Goal: Check status: Check status

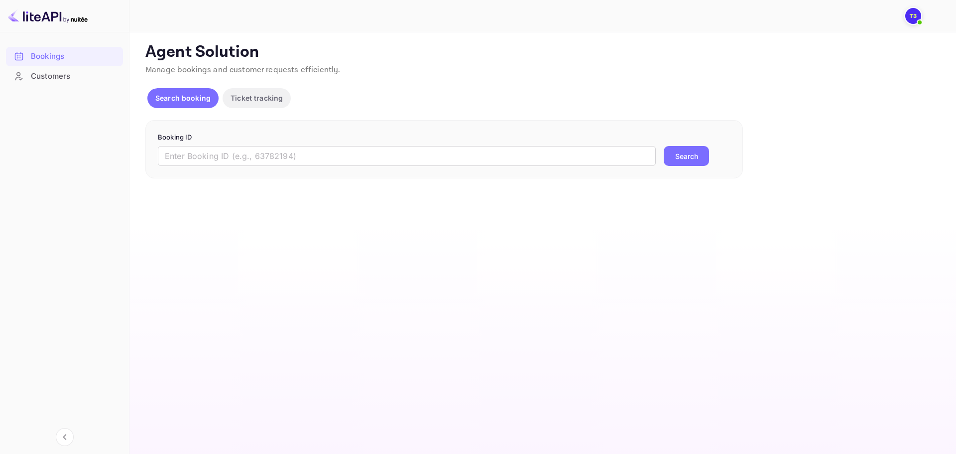
click at [103, 72] on div "Customers" at bounding box center [74, 76] width 87 height 11
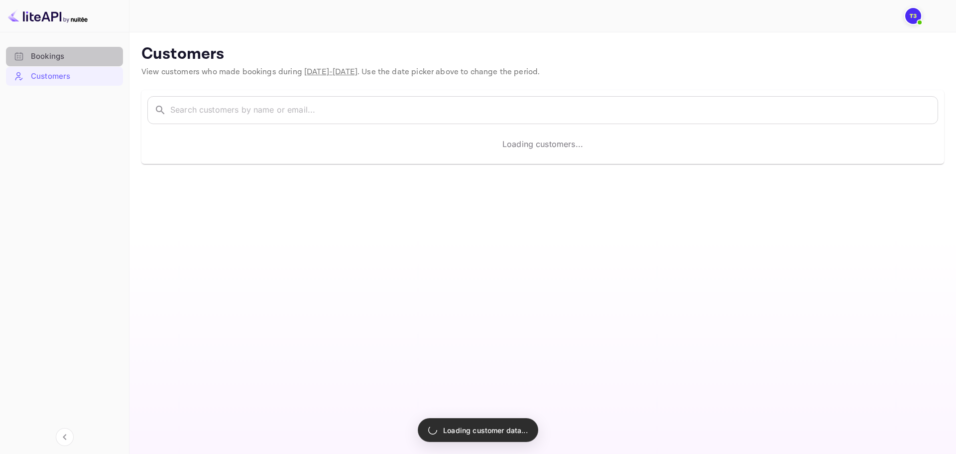
click at [89, 62] on div "Bookings" at bounding box center [64, 56] width 117 height 19
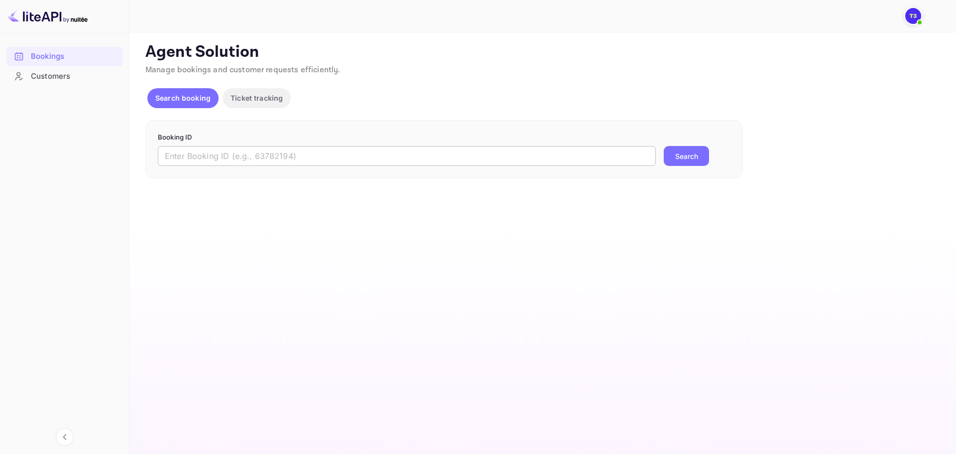
click at [258, 146] on input "text" at bounding box center [407, 156] width 498 height 20
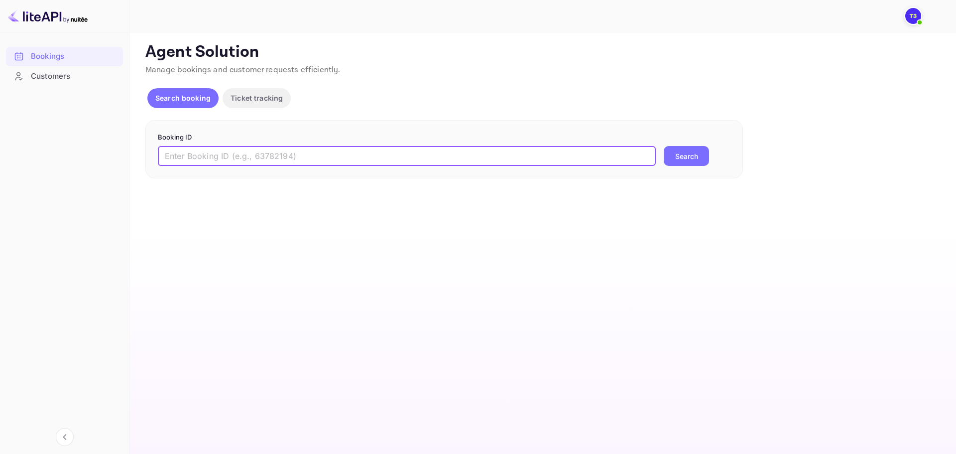
paste input "9631784"
type input "9631784"
click at [664, 146] on button "Search" at bounding box center [686, 156] width 45 height 20
click at [677, 156] on button "Search" at bounding box center [686, 156] width 45 height 20
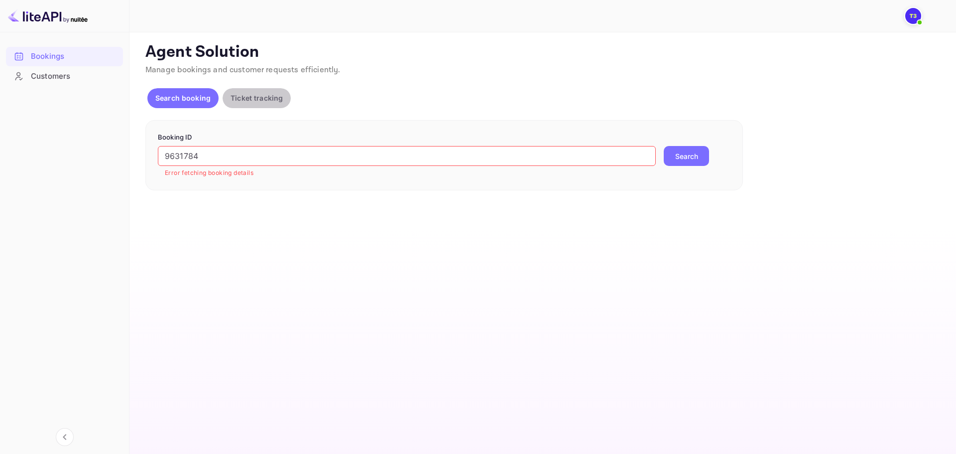
click at [264, 95] on p "Ticket tracking" at bounding box center [257, 98] width 52 height 10
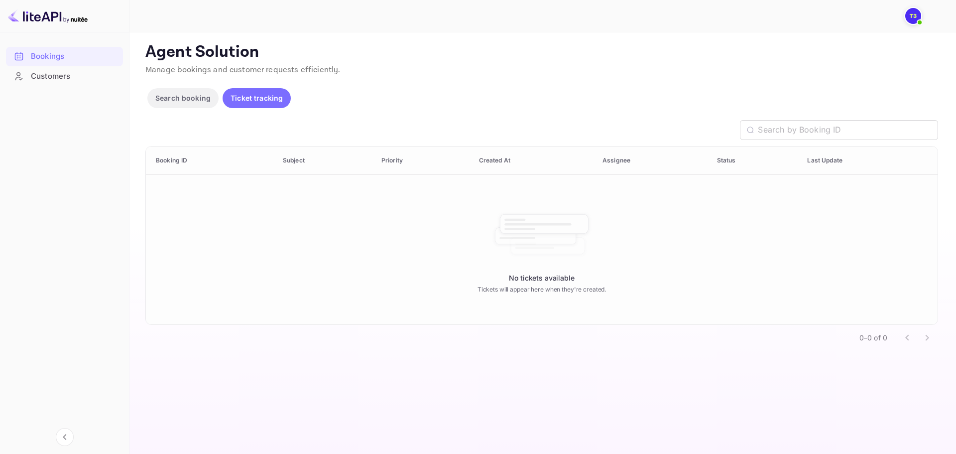
click at [184, 93] on p "Search booking" at bounding box center [182, 98] width 55 height 10
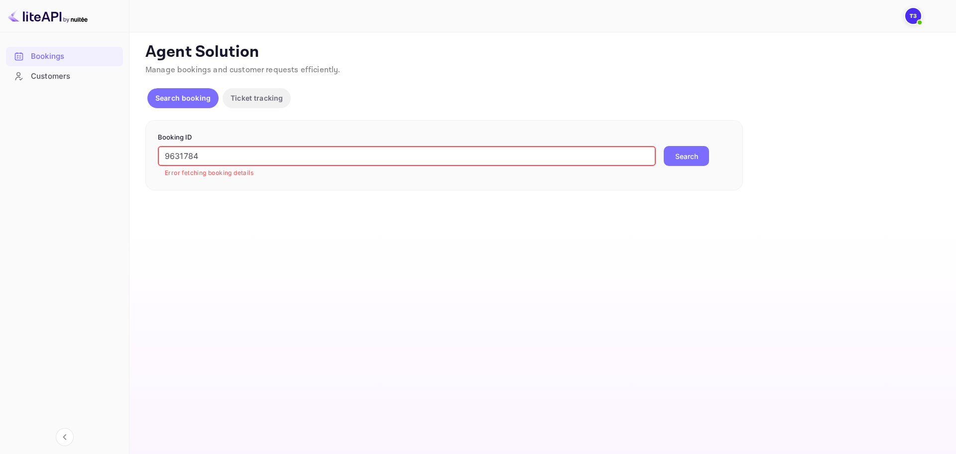
drag, startPoint x: 251, startPoint y: 161, endPoint x: 106, endPoint y: 161, distance: 145.4
click at [116, 163] on div "Bookings Customers Now you can check your travel website directly from the link…" at bounding box center [478, 227] width 956 height 454
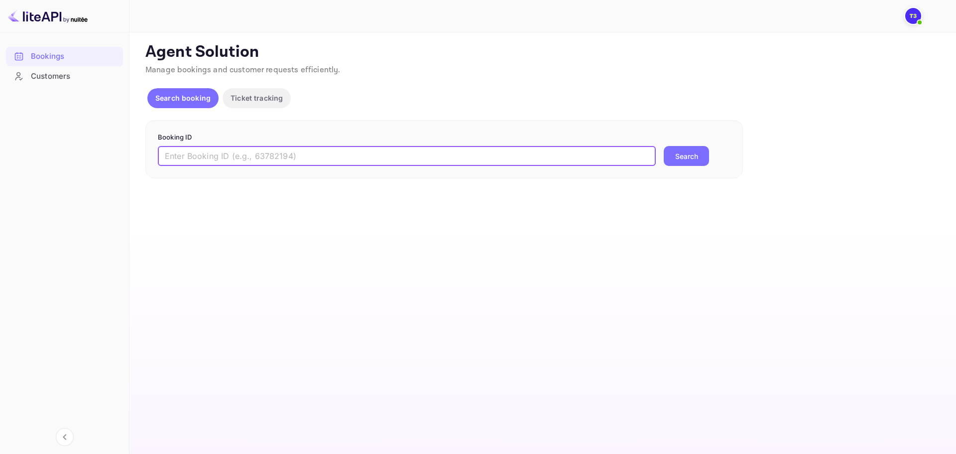
click at [275, 203] on main "Unsaved Changes Ticket Affiliate URL [URL][DOMAIN_NAME] Business partner name N…" at bounding box center [542, 242] width 827 height 421
click at [305, 156] on input "text" at bounding box center [407, 156] width 498 height 20
paste input "9657859"
click at [677, 155] on button "Search" at bounding box center [686, 156] width 45 height 20
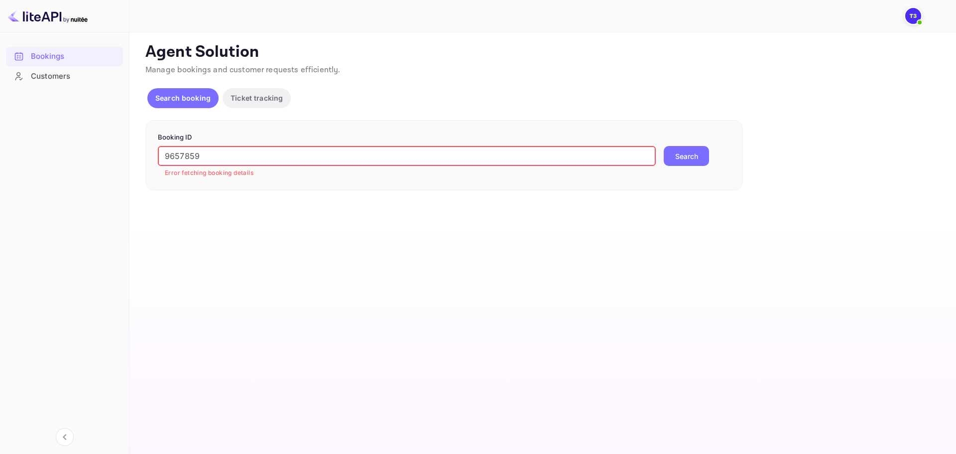
click at [241, 163] on input "9657859" at bounding box center [407, 156] width 498 height 20
paste input "64852"
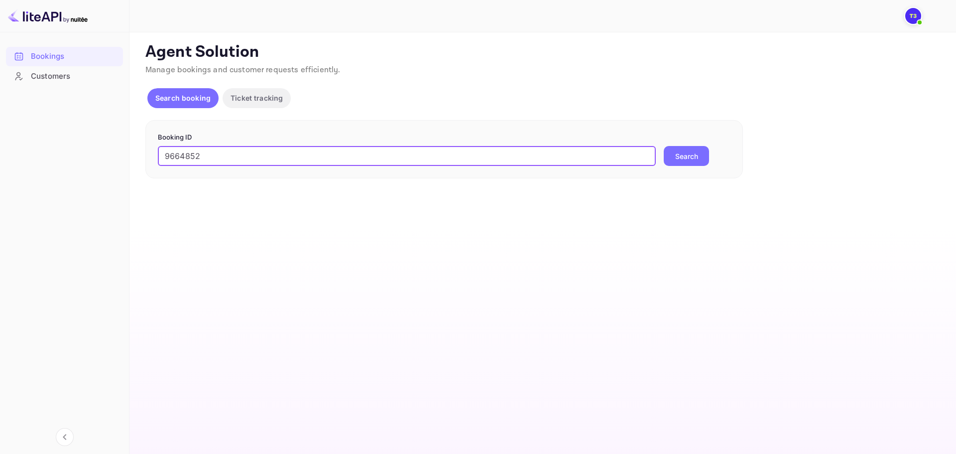
type input "9664852"
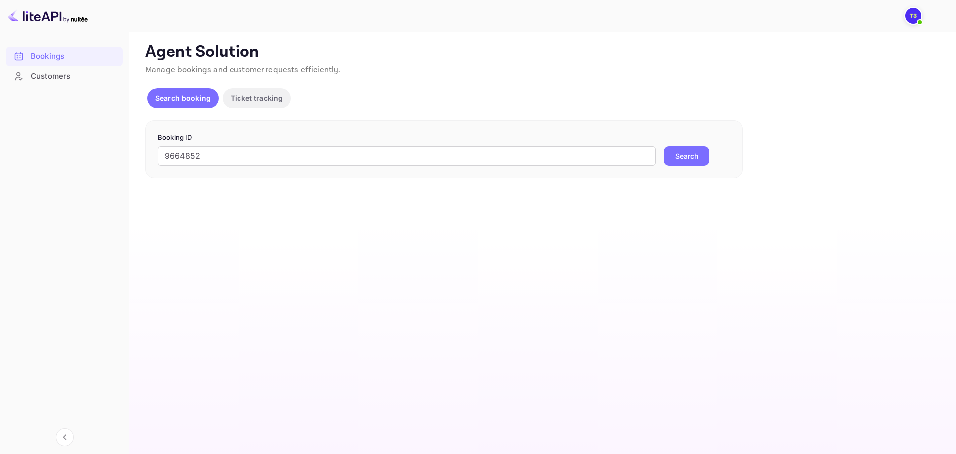
click at [673, 157] on button "Search" at bounding box center [686, 156] width 45 height 20
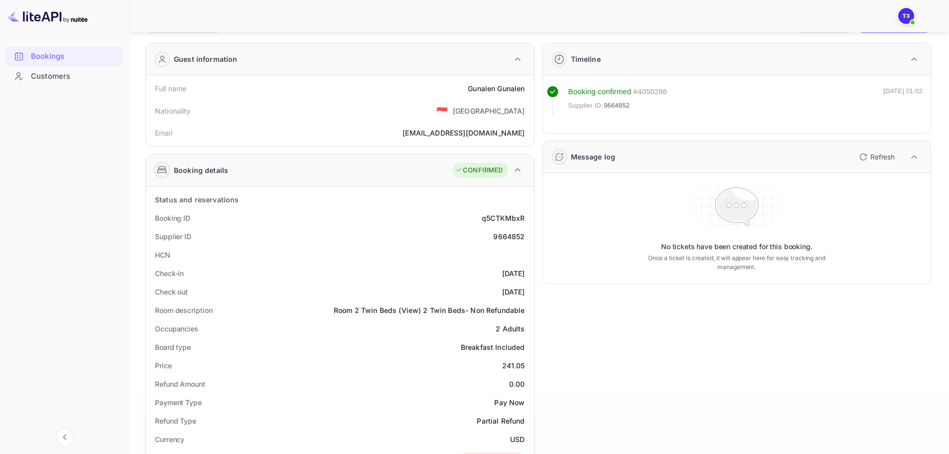
scroll to position [78, 0]
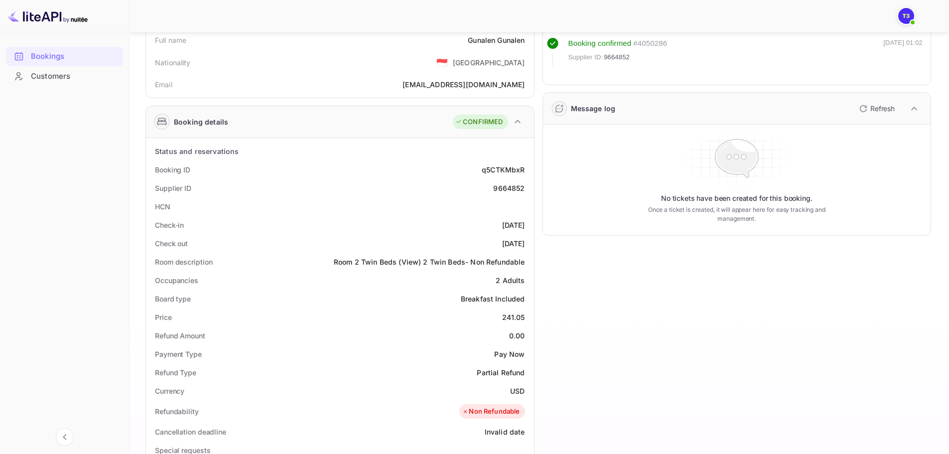
click at [509, 170] on div "q5CTKMbxR" at bounding box center [503, 169] width 43 height 10
copy div "q5CTKMbxR"
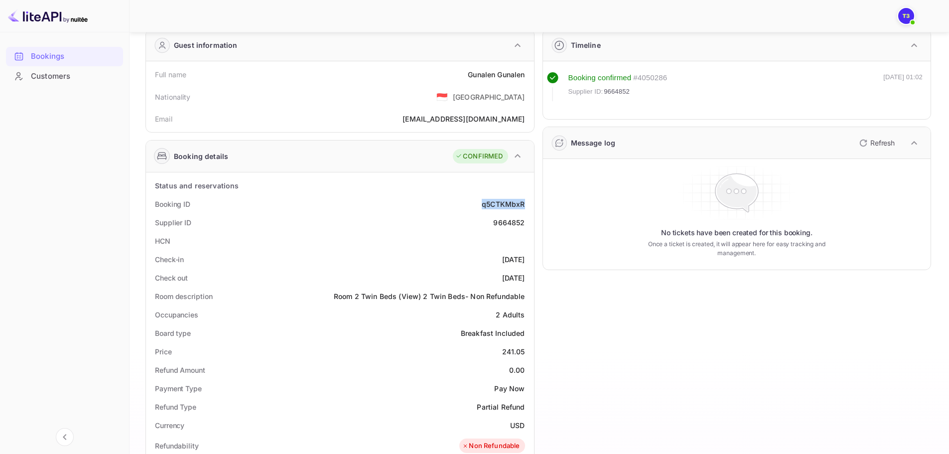
scroll to position [0, 0]
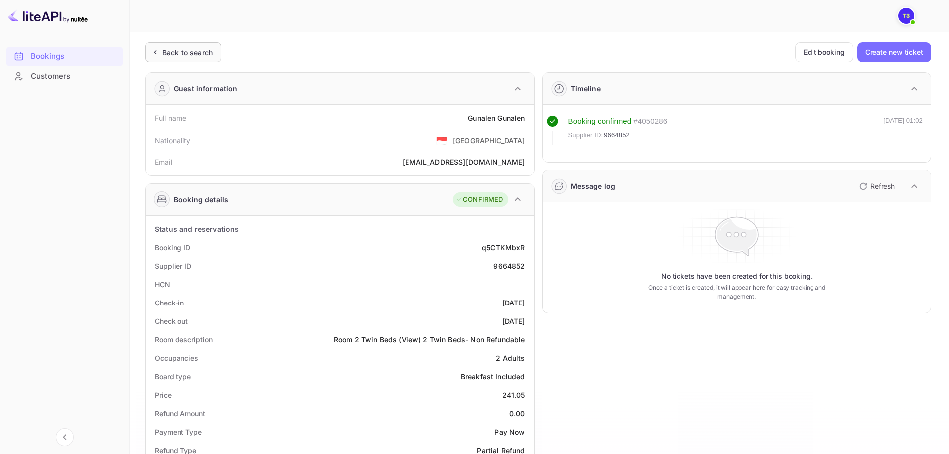
click at [156, 55] on icon at bounding box center [155, 52] width 10 height 10
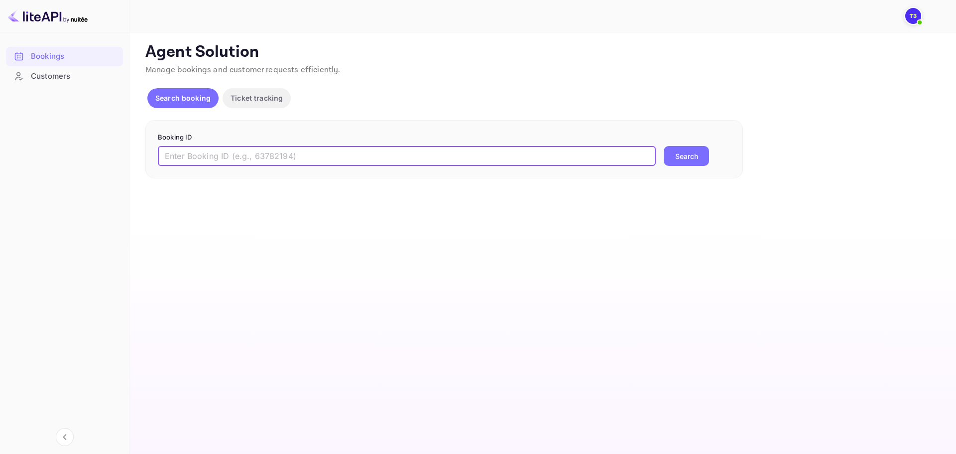
click at [297, 158] on input "text" at bounding box center [407, 156] width 498 height 20
paste input "q5CTKMbxR"
type input "q5CTKMbxR"
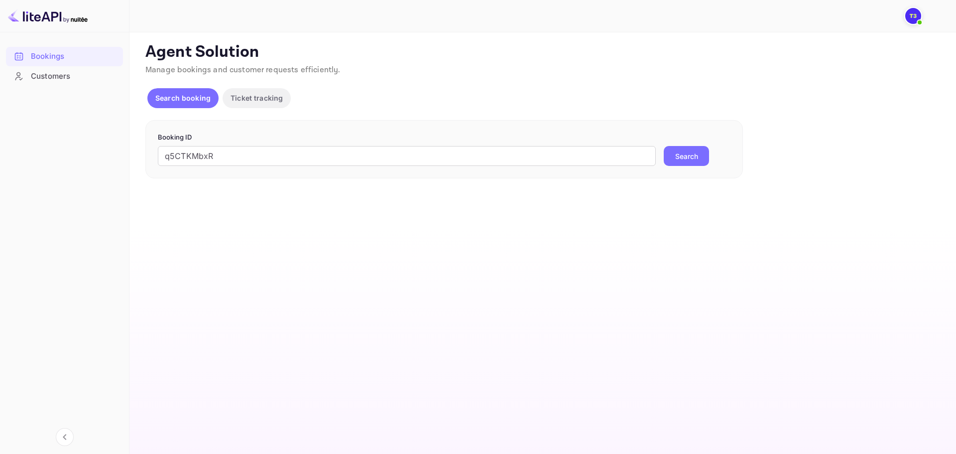
click at [677, 161] on button "Search" at bounding box center [686, 156] width 45 height 20
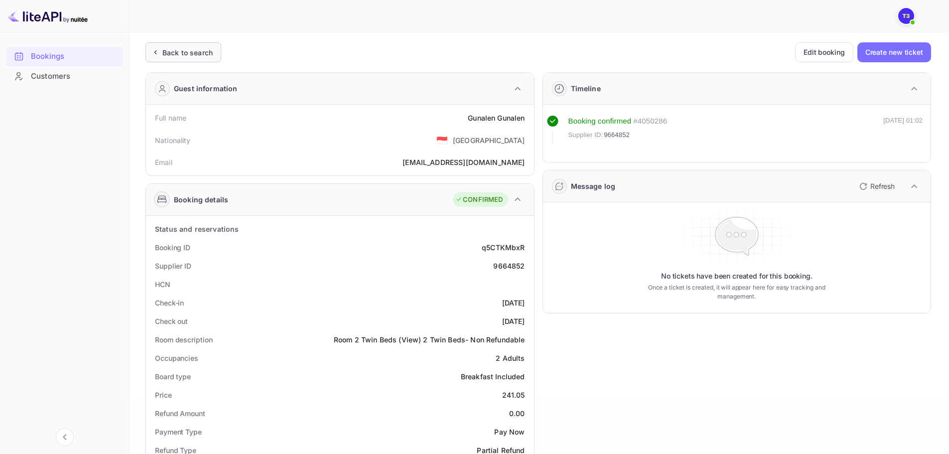
click at [163, 54] on div "Back to search" at bounding box center [187, 52] width 50 height 10
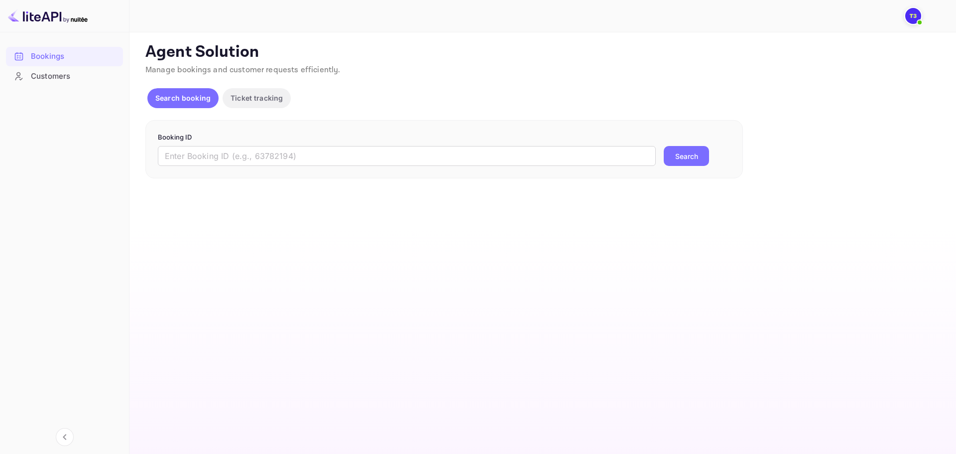
click at [915, 16] on img at bounding box center [913, 16] width 16 height 16
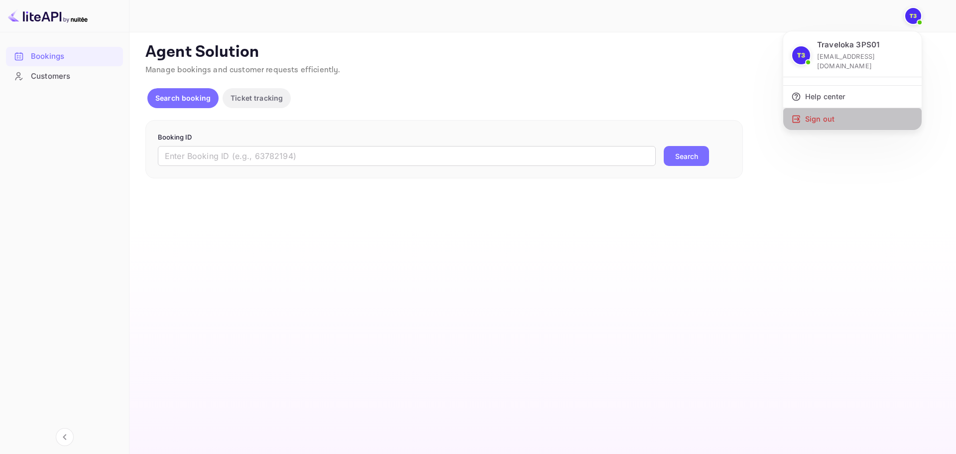
click at [825, 109] on div "Sign out" at bounding box center [852, 119] width 138 height 22
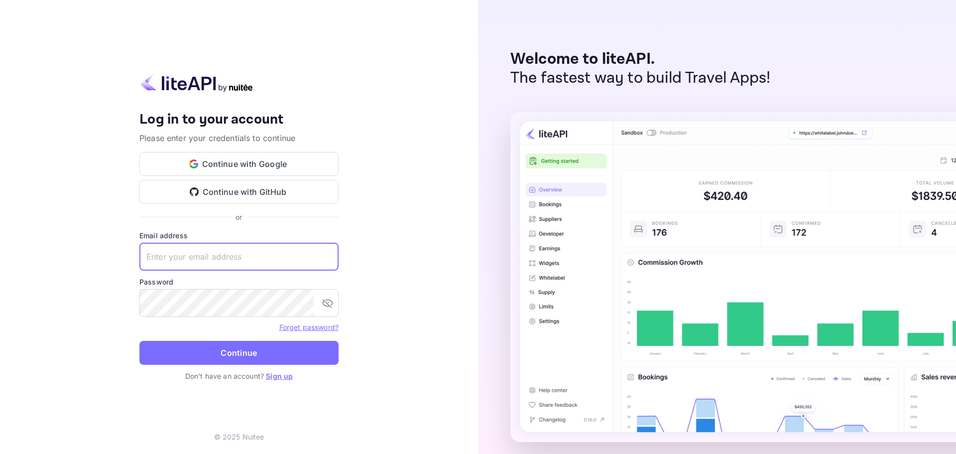
click at [273, 258] on input "text" at bounding box center [238, 257] width 199 height 28
click at [393, 281] on div "Your account has been created successfully, a confirmation link has been sent t…" at bounding box center [239, 227] width 478 height 454
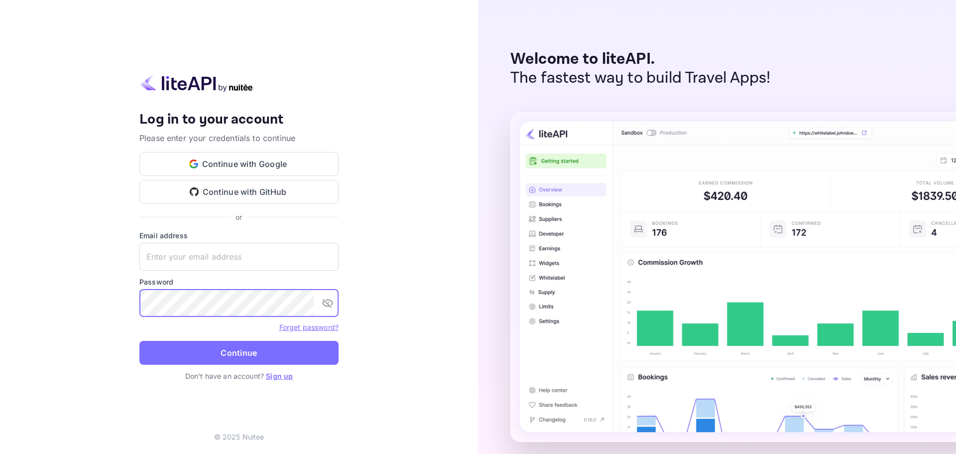
click at [104, 312] on div "Your account has been created successfully, a confirmation link has been sent t…" at bounding box center [239, 227] width 478 height 454
click at [96, 303] on div "Your account has been created successfully, a confirmation link has been sent t…" at bounding box center [239, 227] width 478 height 454
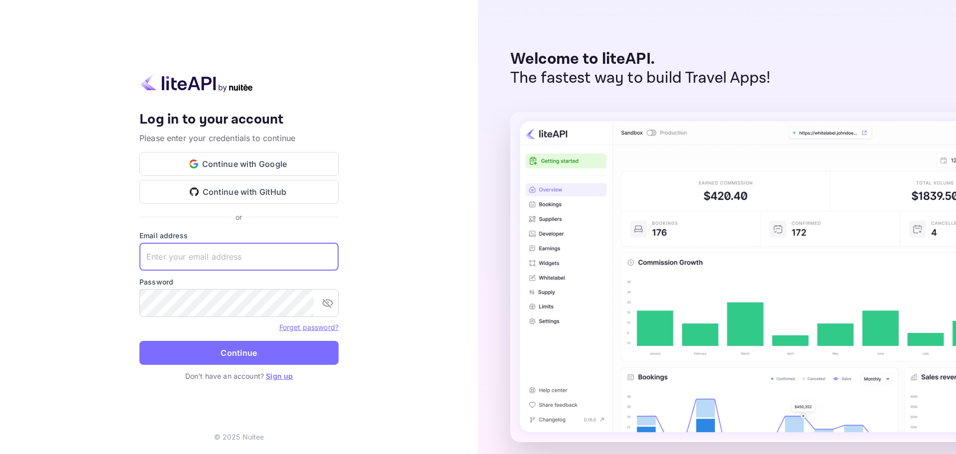
click at [191, 261] on input "text" at bounding box center [238, 257] width 199 height 28
click at [181, 282] on label "Password" at bounding box center [238, 281] width 199 height 10
click at [204, 261] on input "text" at bounding box center [238, 257] width 199 height 28
click at [33, 265] on div "Your account has been created successfully, a confirmation link has been sent t…" at bounding box center [239, 227] width 478 height 454
click at [203, 258] on input "text" at bounding box center [238, 257] width 199 height 28
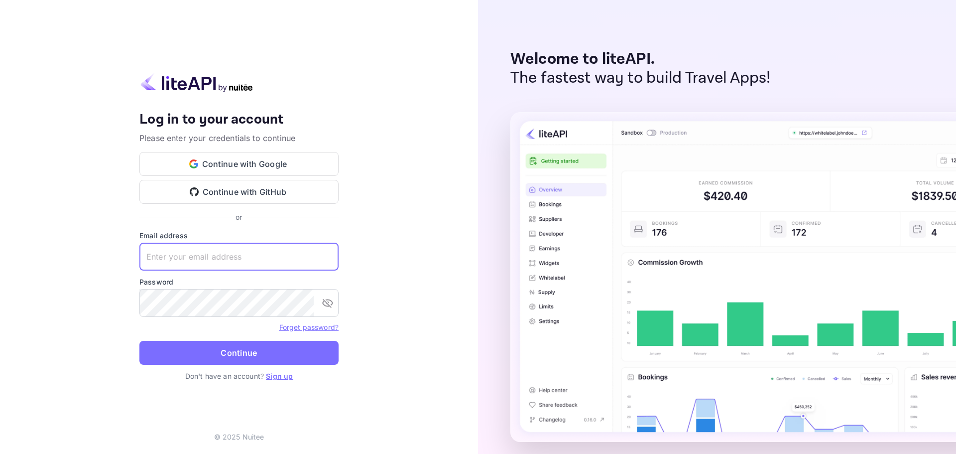
paste input "[EMAIL_ADDRESS][DOMAIN_NAME]"
type input "[EMAIL_ADDRESS][DOMAIN_NAME]"
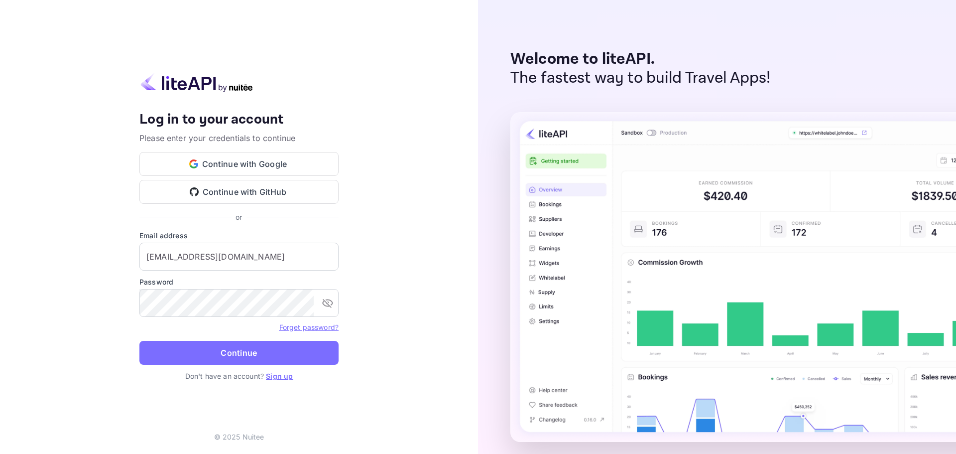
drag, startPoint x: 32, startPoint y: 307, endPoint x: 57, endPoint y: 304, distance: 25.5
click at [32, 307] on div "Your account has been created successfully, a confirmation link has been sent t…" at bounding box center [239, 227] width 478 height 454
click at [318, 352] on button "Continue" at bounding box center [238, 353] width 199 height 24
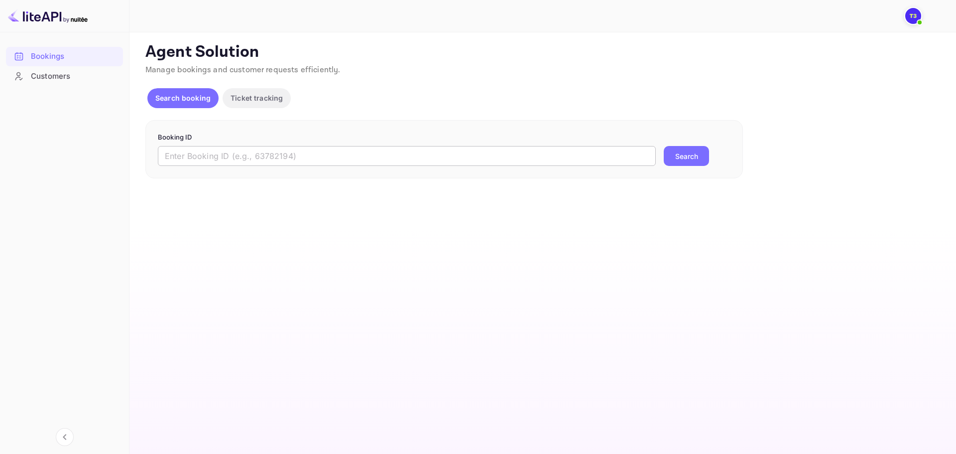
click at [236, 160] on input "text" at bounding box center [407, 156] width 498 height 20
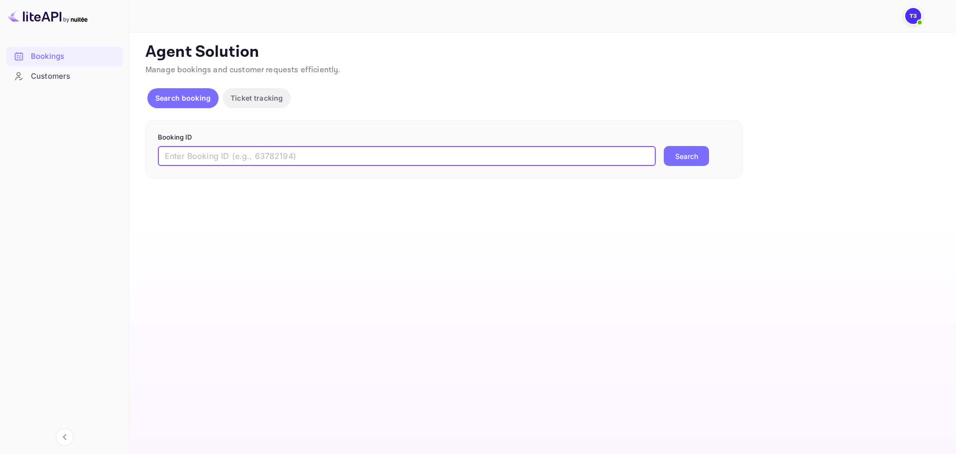
paste input "9629045"
click at [270, 151] on input "9629045" at bounding box center [407, 156] width 498 height 20
paste input "eV1uC0kKe"
type input "eV1uC0kKe"
click at [690, 158] on button "Search" at bounding box center [686, 156] width 45 height 20
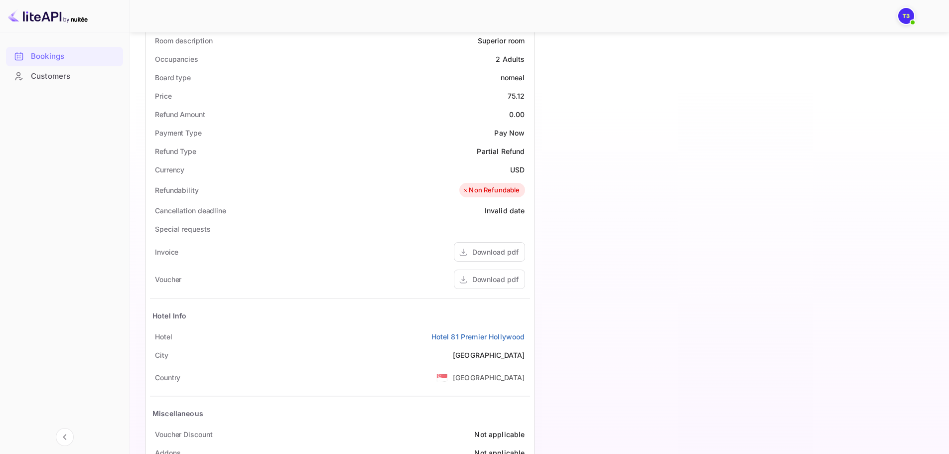
scroll to position [349, 0]
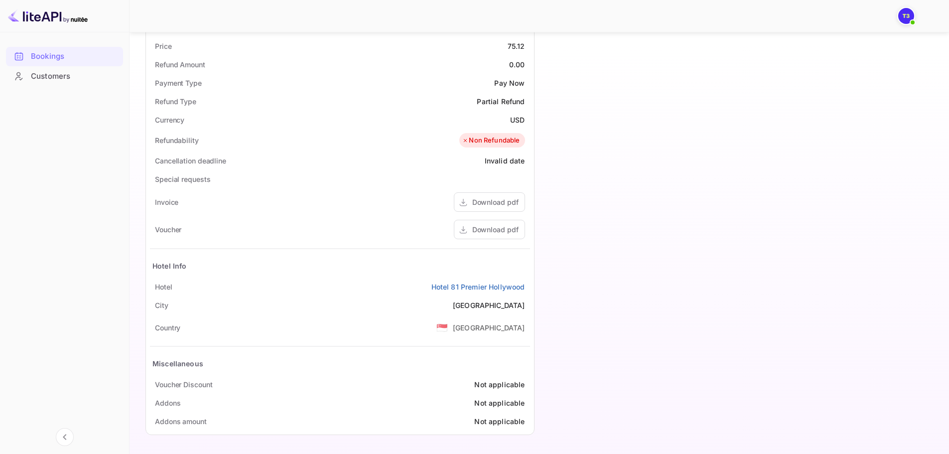
click at [868, 248] on div "Timeline Booking confirmed # 4042687 Supplier ID: 9629045 [DATE] 08:20 Message …" at bounding box center [732, 79] width 397 height 726
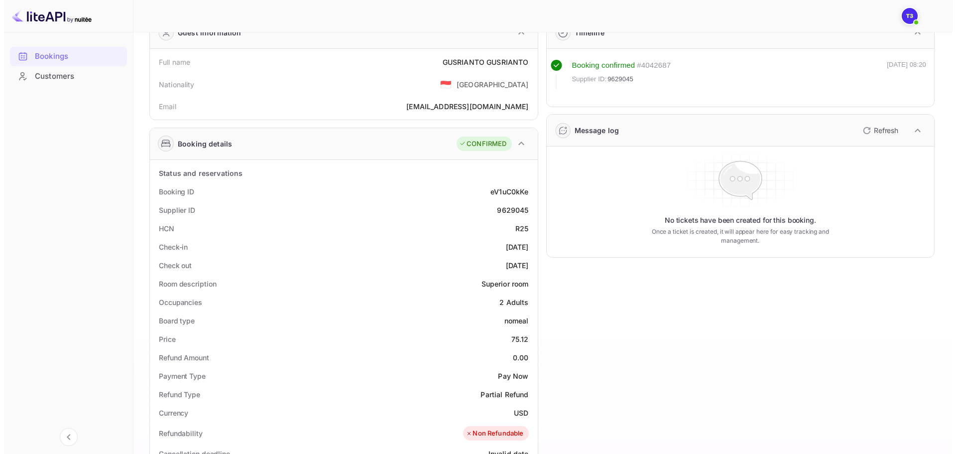
scroll to position [0, 0]
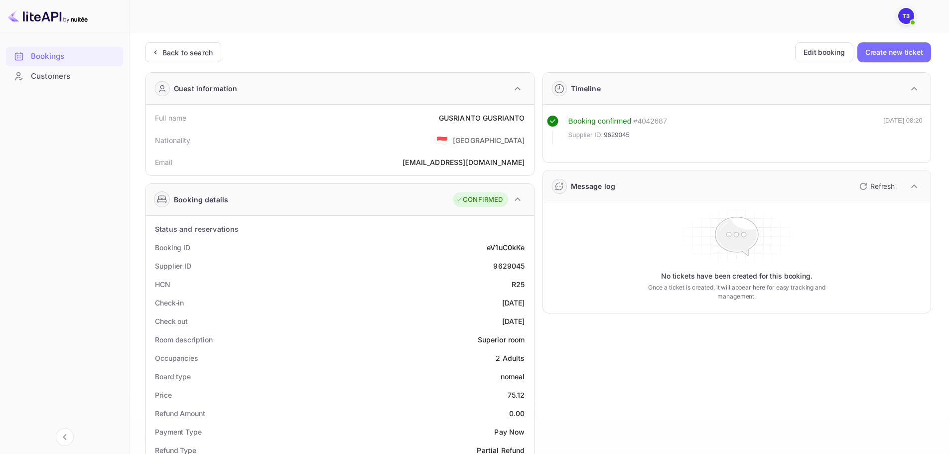
click at [906, 16] on img at bounding box center [906, 16] width 16 height 16
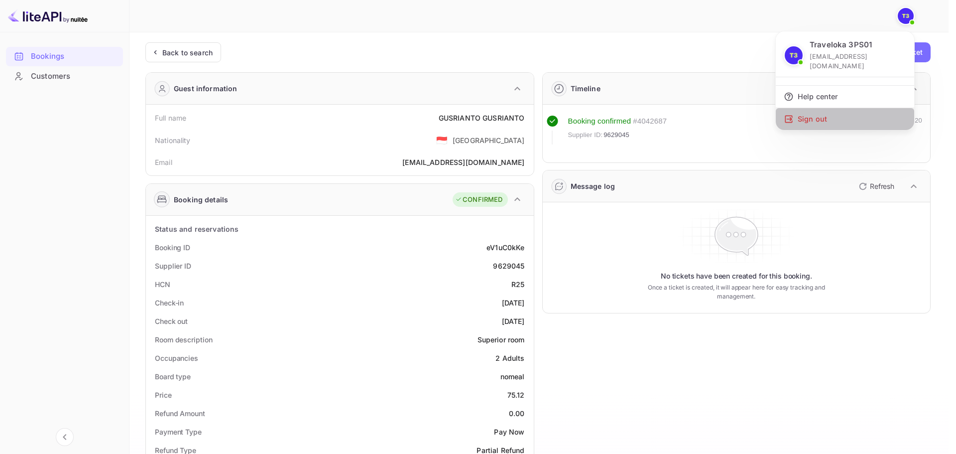
click at [846, 110] on div "Sign out" at bounding box center [845, 119] width 138 height 22
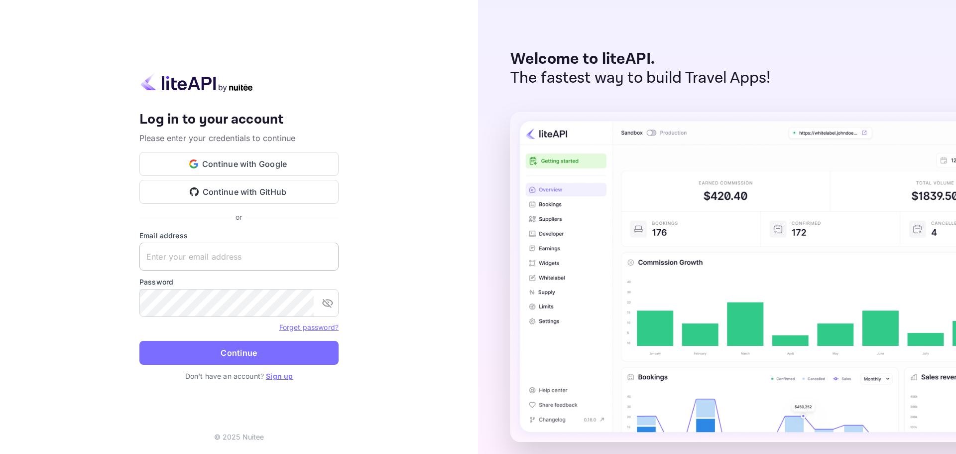
click at [250, 253] on input "text" at bounding box center [238, 257] width 199 height 28
paste input "[EMAIL_ADDRESS][DOMAIN_NAME]"
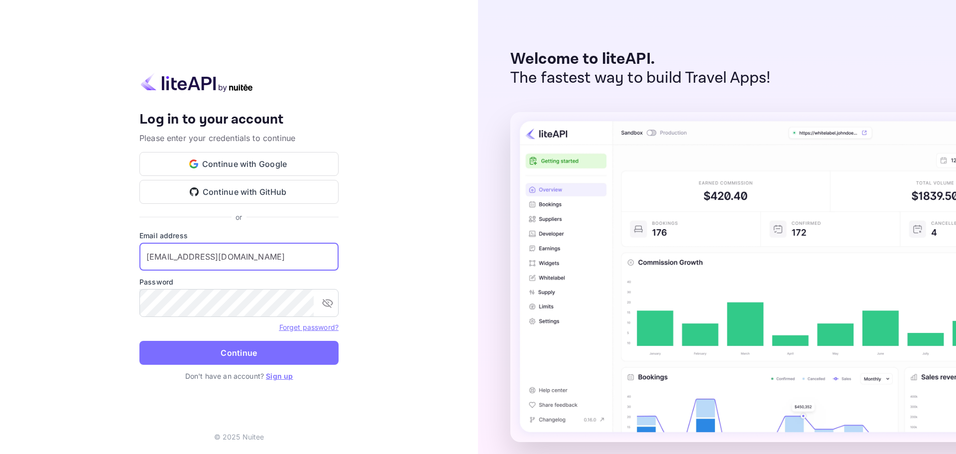
type input "[EMAIL_ADDRESS][DOMAIN_NAME]"
drag, startPoint x: 62, startPoint y: 309, endPoint x: 103, endPoint y: 307, distance: 40.9
click at [62, 309] on div "Your account has been created successfully, a confirmation link has been sent t…" at bounding box center [239, 227] width 478 height 454
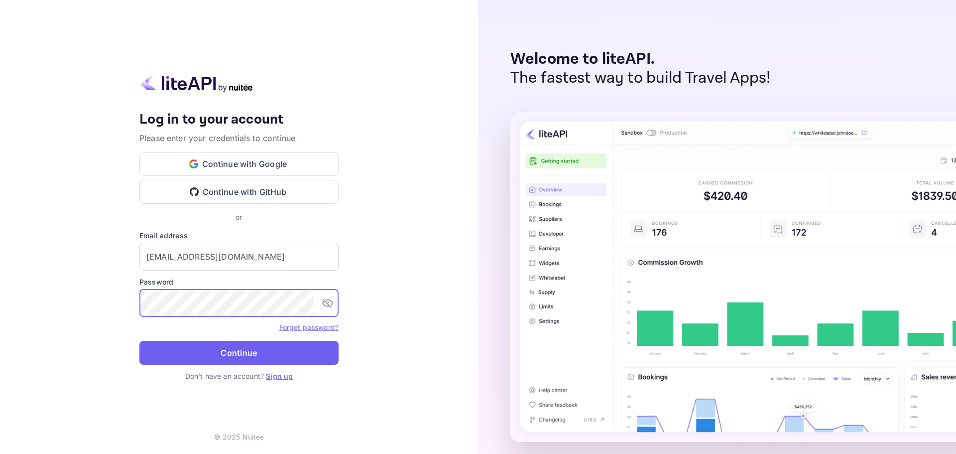
click at [312, 347] on button "Continue" at bounding box center [238, 353] width 199 height 24
